Goal: Information Seeking & Learning: Learn about a topic

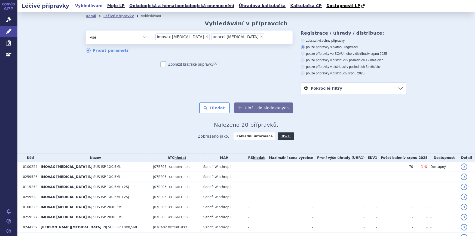
click at [205, 36] on span "×" at bounding box center [206, 36] width 3 height 3
click at [152, 36] on select "imovax [MEDICAL_DATA] adacel [MEDICAL_DATA]" at bounding box center [151, 37] width 0 height 14
select select "adacel [MEDICAL_DATA]"
click at [204, 36] on span "×" at bounding box center [205, 36] width 3 height 3
click at [152, 36] on select "imovax [MEDICAL_DATA] adacel [MEDICAL_DATA]" at bounding box center [151, 37] width 0 height 14
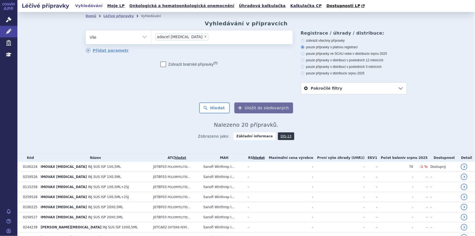
select select
click at [179, 40] on ul at bounding box center [222, 36] width 141 height 11
click at [152, 40] on select "imovax [MEDICAL_DATA] adacel [MEDICAL_DATA]" at bounding box center [151, 37] width 0 height 14
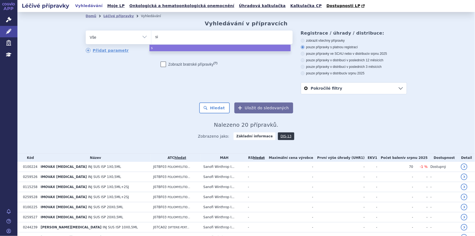
type input "sia"
type input "siana"
type input "sianak"
type input "siana"
type input "sianal"
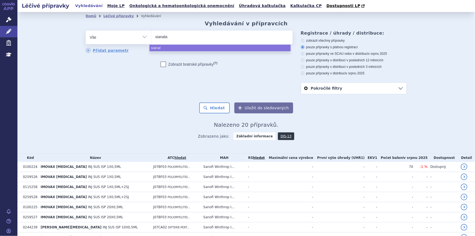
type input "sianalar"
select select "sianalar"
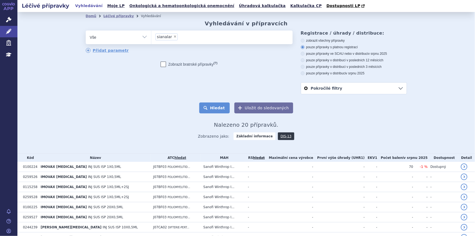
click at [216, 107] on button "Hledat" at bounding box center [214, 107] width 31 height 11
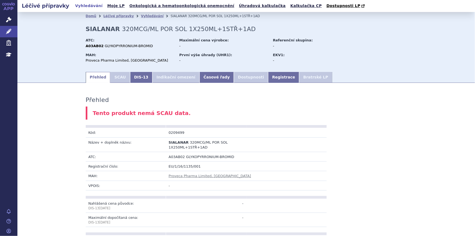
click at [169, 157] on span "A03AB02" at bounding box center [177, 157] width 16 height 4
copy td "A03AB02"
click at [141, 17] on link "Vyhledávání" at bounding box center [152, 16] width 23 height 4
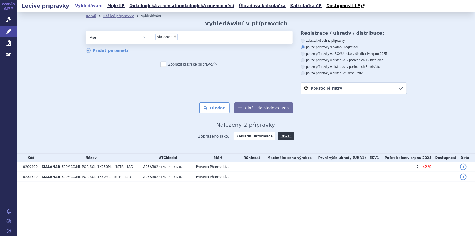
click at [187, 41] on ul "× sialanar" at bounding box center [222, 37] width 141 height 12
click at [152, 41] on select "sialanar" at bounding box center [151, 37] width 0 height 14
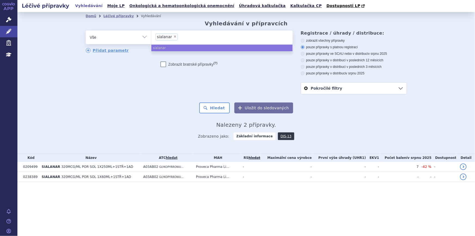
paste input "A03AB02"
type input "A03AB02"
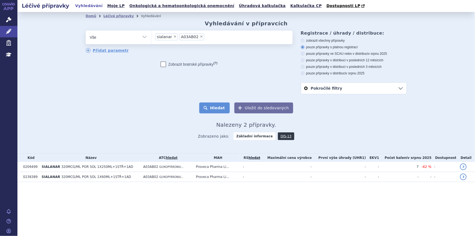
click at [214, 108] on button "Hledat" at bounding box center [214, 107] width 31 height 11
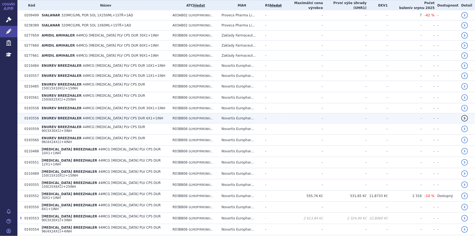
scroll to position [190, 0]
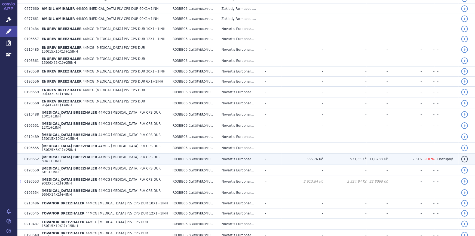
click at [98, 154] on td "SEEBRI BREEZHALER 44MCG INH PLV CPS DUR 30X1+1INH" at bounding box center [104, 159] width 131 height 11
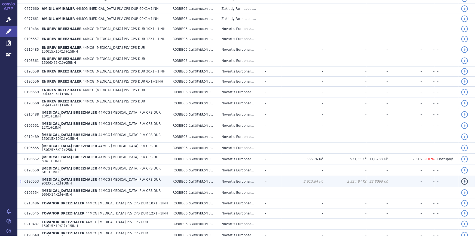
click at [93, 178] on span "44MCG [MEDICAL_DATA] PLV CPS DUR 90(3X30X1)+3INH" at bounding box center [101, 182] width 119 height 8
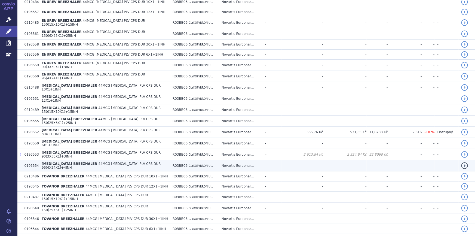
scroll to position [240, 0]
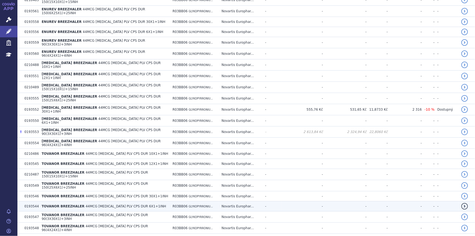
click at [91, 201] on td "TOVANOR BREEZHALER 44MCG INH PLV CPS DUR 6X1+1INH" at bounding box center [104, 206] width 131 height 10
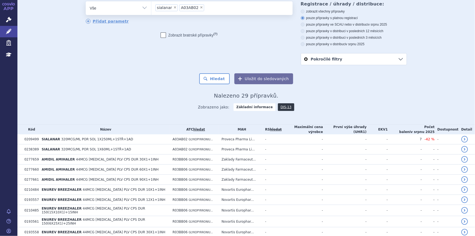
scroll to position [0, 0]
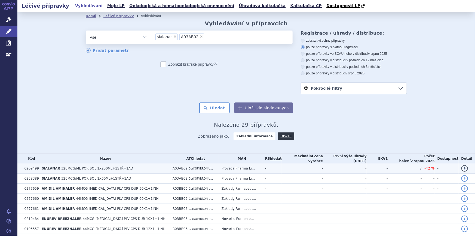
click at [107, 168] on span "320MCG/ML POR SOL 1X250ML+1STŘ+1AD" at bounding box center [97, 168] width 72 height 4
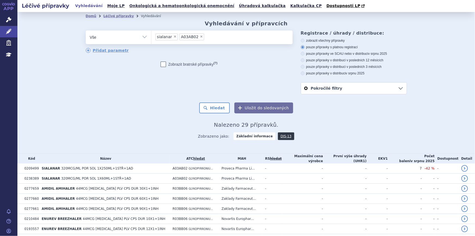
click at [10, 17] on icon at bounding box center [8, 19] width 5 height 5
click at [174, 35] on span "×" at bounding box center [175, 36] width 3 height 3
click at [152, 35] on select "sialanar A03AB02" at bounding box center [151, 37] width 0 height 14
select select "A03AB02"
click at [176, 38] on span "×" at bounding box center [177, 36] width 3 height 3
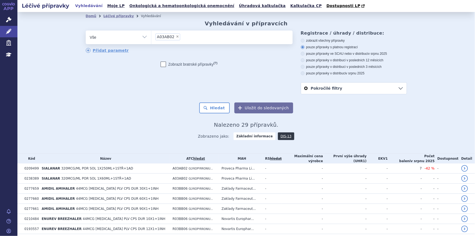
click at [152, 38] on select "sialanar A03AB02" at bounding box center [151, 37] width 0 height 14
select select
click at [174, 38] on ul at bounding box center [222, 36] width 141 height 11
click at [152, 38] on select "sialanar A03AB02" at bounding box center [151, 37] width 0 height 14
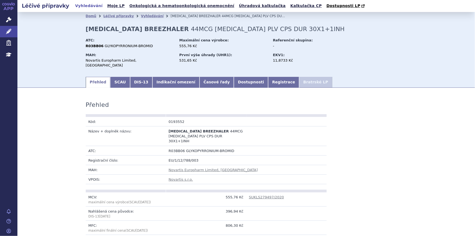
click at [141, 18] on link "Vyhledávání" at bounding box center [152, 16] width 23 height 4
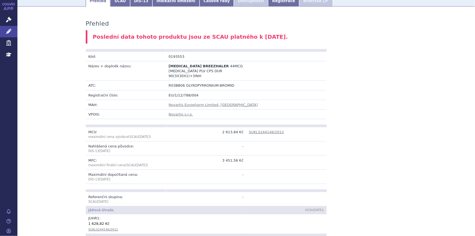
scroll to position [124, 0]
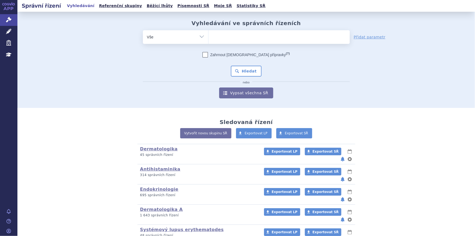
drag, startPoint x: 264, startPoint y: 39, endPoint x: 264, endPoint y: 25, distance: 13.9
click at [264, 26] on div "Vyhledávání ve správních řízeních odstranit Vše Spisová značka Od" at bounding box center [246, 59] width 343 height 78
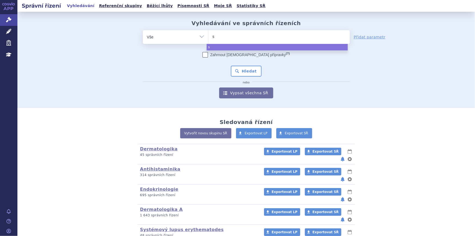
type input "si"
type input "sia"
type input "sial"
type input "siala"
type input "sialan"
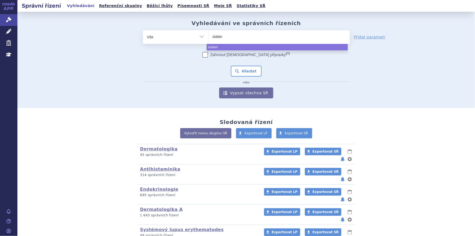
type input "sialana"
type input "sialanaa"
type input "sialana"
type input "sialanar"
select select "sialanar"
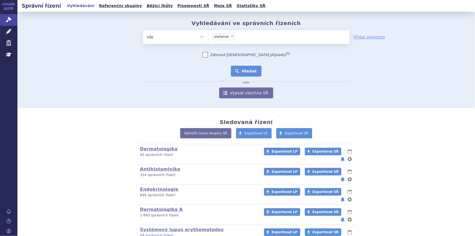
click at [242, 73] on button "Hledat" at bounding box center [246, 71] width 31 height 11
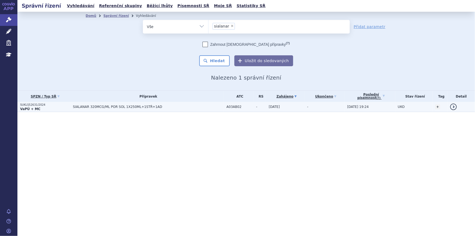
click at [183, 107] on span "SIALANAR 320MCG/ML POR SOL 1X250ML+1STŘ+1AD" at bounding box center [141, 107] width 136 height 4
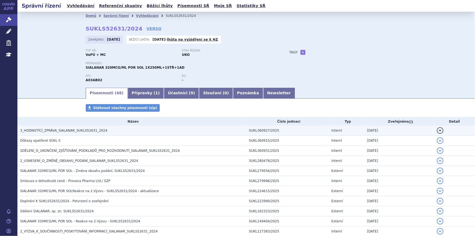
click at [83, 130] on span "3_HODNOTÍCÍ_ZPRÁVA_SIALANAR_SUKLS52631_2024" at bounding box center [63, 131] width 87 height 4
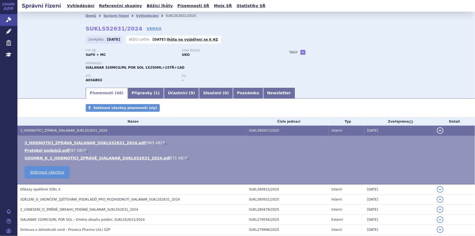
click at [162, 142] on link "🔍" at bounding box center [164, 143] width 5 height 4
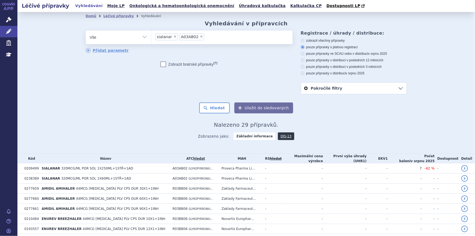
click at [169, 38] on li "× sialanar" at bounding box center [167, 37] width 22 height 7
click at [152, 38] on select "sialanar A03AB02" at bounding box center [151, 37] width 0 height 14
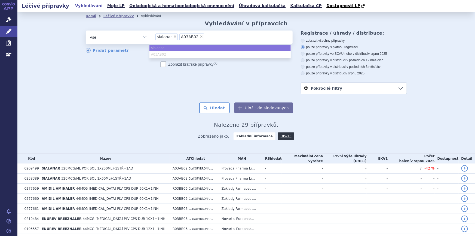
click at [174, 38] on span "×" at bounding box center [175, 36] width 3 height 3
click at [152, 38] on select "sialanar A03AB02" at bounding box center [151, 37] width 0 height 14
select select "A03AB02"
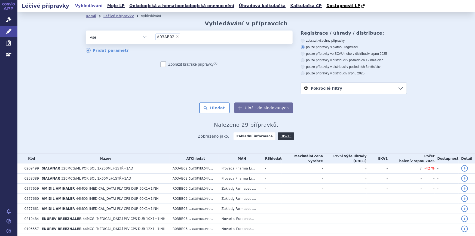
click at [176, 37] on span "×" at bounding box center [177, 36] width 3 height 3
click at [152, 37] on select "sialanar A03AB02" at bounding box center [151, 37] width 0 height 14
select select
click at [175, 39] on ul at bounding box center [222, 36] width 141 height 11
click at [152, 39] on select "sialanar A03AB02" at bounding box center [151, 37] width 0 height 14
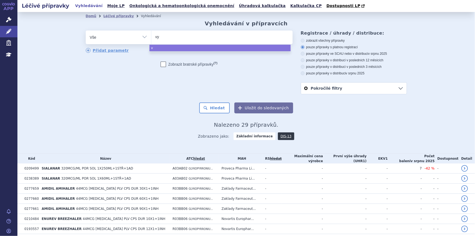
type input "vyl"
type input "vyloy"
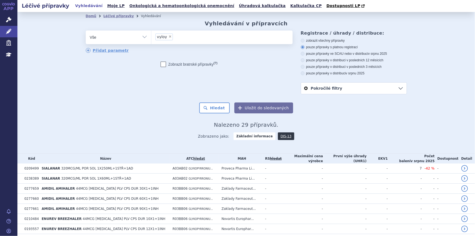
select select "vyloy"
click at [221, 113] on button "Hledat" at bounding box center [214, 107] width 31 height 11
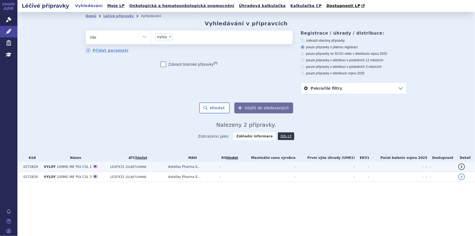
click at [158, 165] on td "L01FX31 ZOLBETUXIMAB" at bounding box center [137, 167] width 58 height 10
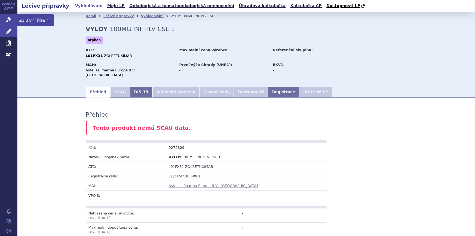
click at [11, 17] on icon at bounding box center [8, 19] width 5 height 5
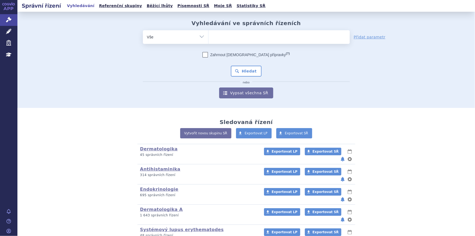
click at [218, 36] on ul at bounding box center [279, 35] width 141 height 11
click at [209, 36] on select at bounding box center [208, 37] width 0 height 14
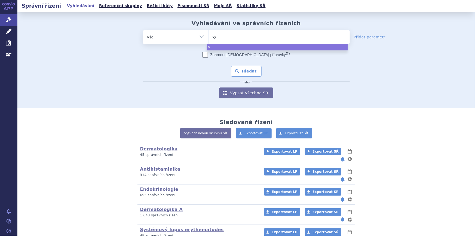
type input "vyl"
type input "vyloy"
select select "vyloy"
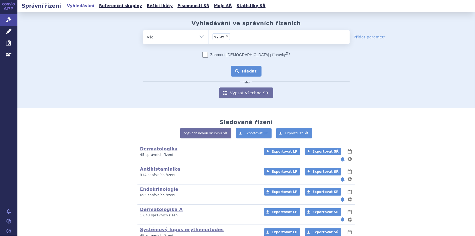
click at [239, 71] on button "Hledat" at bounding box center [246, 71] width 31 height 11
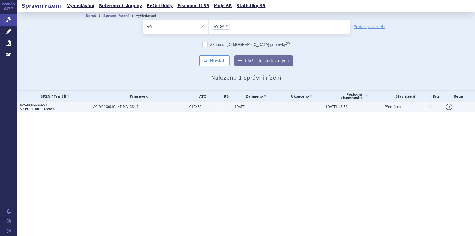
click at [173, 104] on td "VYLOY 100MG INF PLV CSL 1" at bounding box center [137, 107] width 95 height 10
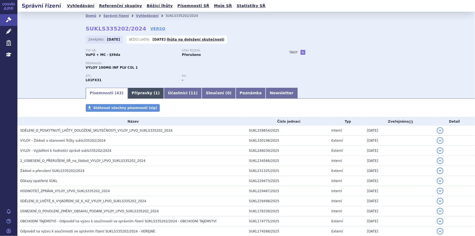
click at [134, 91] on link "Přípravky ( 1 )" at bounding box center [146, 93] width 36 height 11
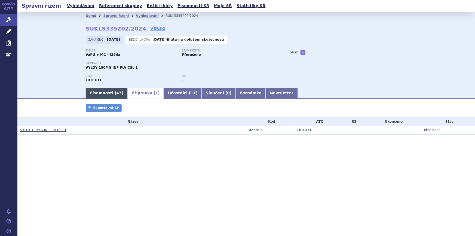
click at [95, 93] on link "Písemnosti ( 43 )" at bounding box center [107, 93] width 42 height 11
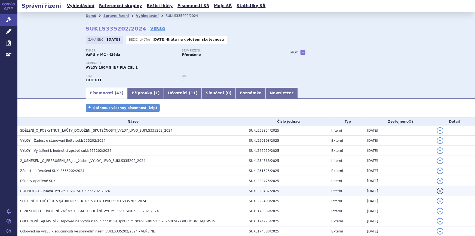
click at [48, 188] on h3 "HODNOTÍCÍ_ZPRÁVA_VYLOY_LPVO_SUKLS335202_2024" at bounding box center [133, 190] width 226 height 5
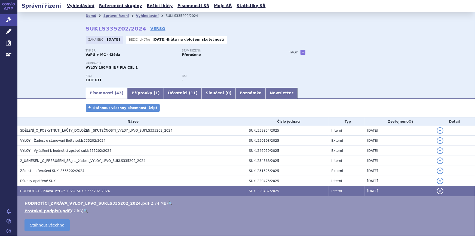
click at [168, 203] on link "🔍" at bounding box center [170, 203] width 5 height 4
click at [337, 86] on div "Typ SŘ: VaPÚ + MC - §39da Stav řízení: Přerušeno Přípravek: VYLOY 100MG INF PLV…" at bounding box center [247, 68] width 322 height 38
click at [341, 66] on div "Typ SŘ: VaPÚ + MC - §39da Stav řízení: Přerušeno Přípravek: VYLOY 100MG INF PLV…" at bounding box center [247, 68] width 322 height 38
click at [322, 84] on div "Typ SŘ: VaPÚ + MC - §39da Stav řízení: Přerušeno Přípravek: VYLOY 100MG INF PLV…" at bounding box center [247, 68] width 322 height 38
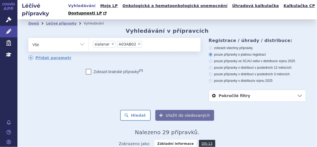
click at [111, 44] on span "×" at bounding box center [112, 43] width 3 height 3
click at [89, 44] on select "sialanar A03AB02" at bounding box center [89, 45] width 0 height 14
select select "A03AB02"
click at [114, 44] on span "×" at bounding box center [115, 43] width 3 height 3
click at [89, 44] on select "sialanar A03AB02" at bounding box center [89, 45] width 0 height 14
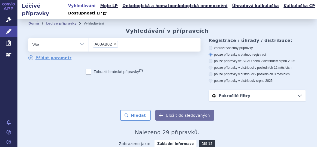
select select
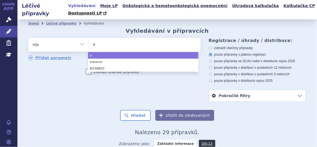
type input "at"
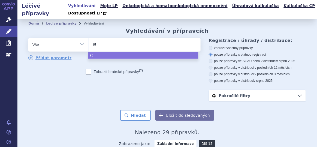
type input "ato"
type input "ator"
type input "atori"
type input "atoris"
select select "atoris"
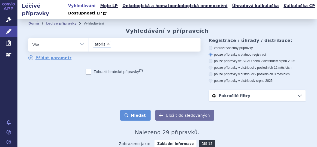
click at [140, 116] on button "Hledat" at bounding box center [135, 115] width 31 height 11
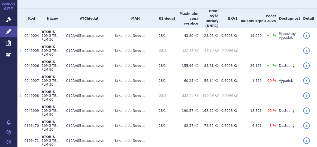
scroll to position [152, 0]
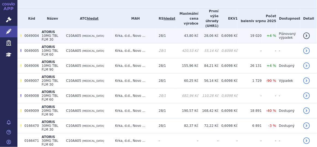
click at [107, 28] on td "C10AA05 ATORVASTATIN" at bounding box center [87, 35] width 49 height 15
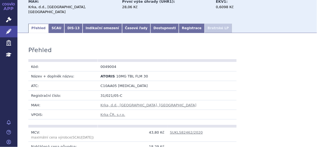
scroll to position [62, 0]
